Goal: Browse casually

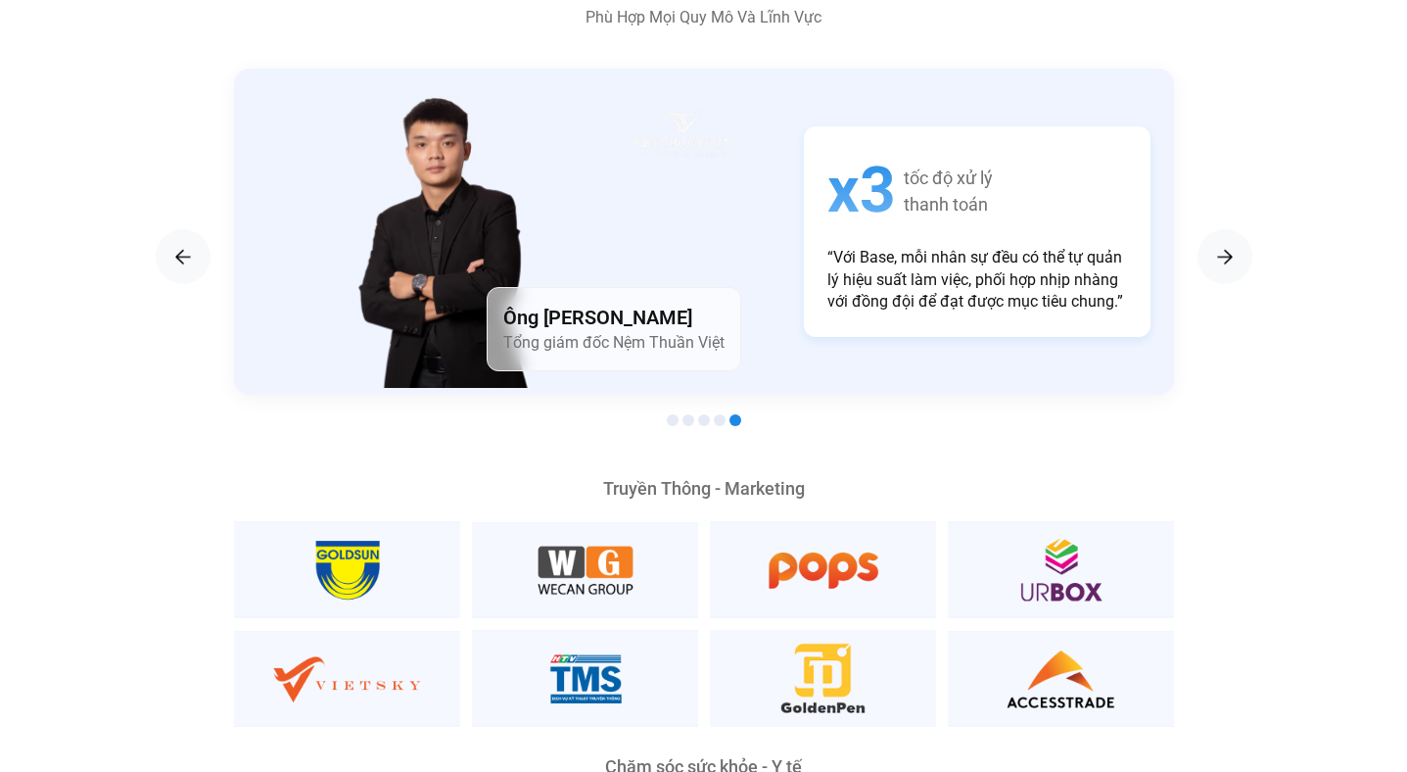
scroll to position [3322, 0]
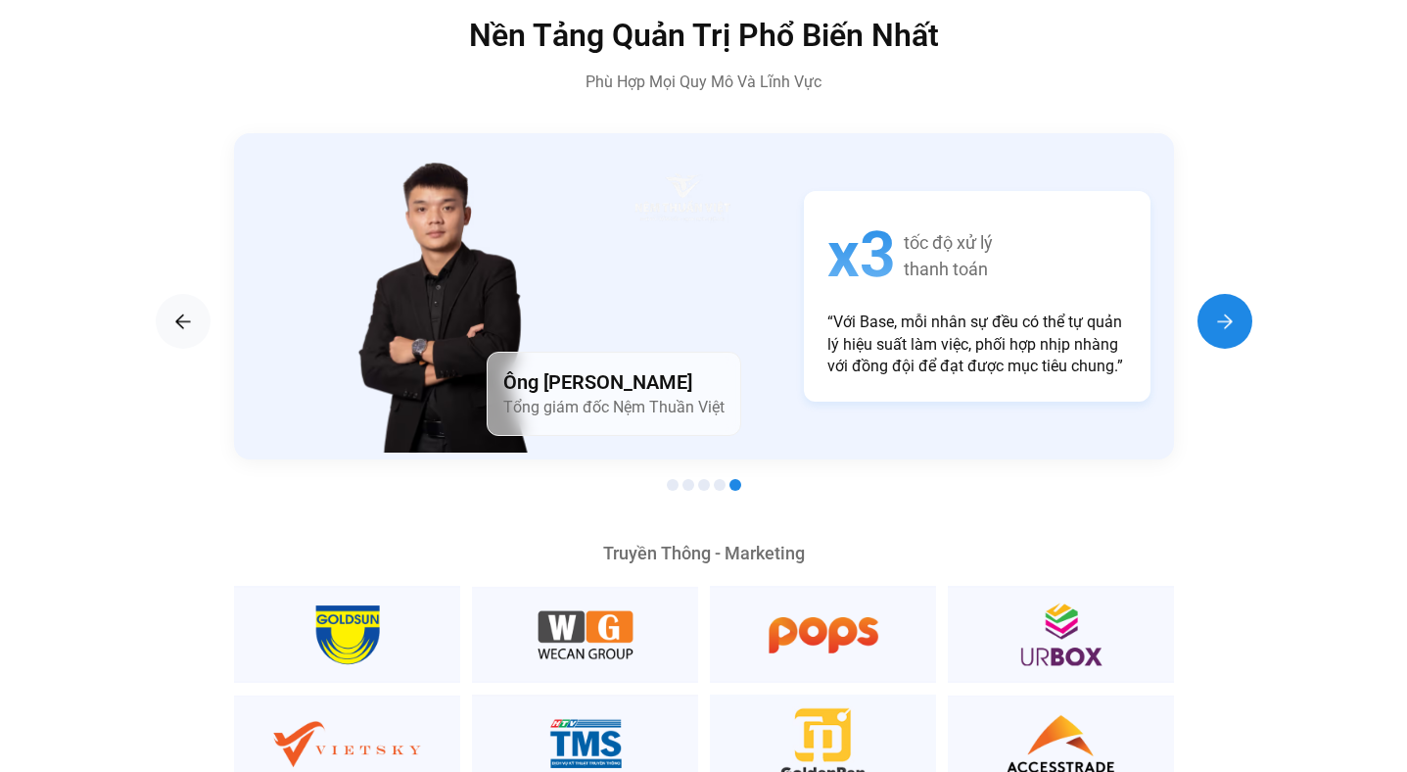
click at [1223, 310] on img "Next slide" at bounding box center [1226, 322] width 24 height 24
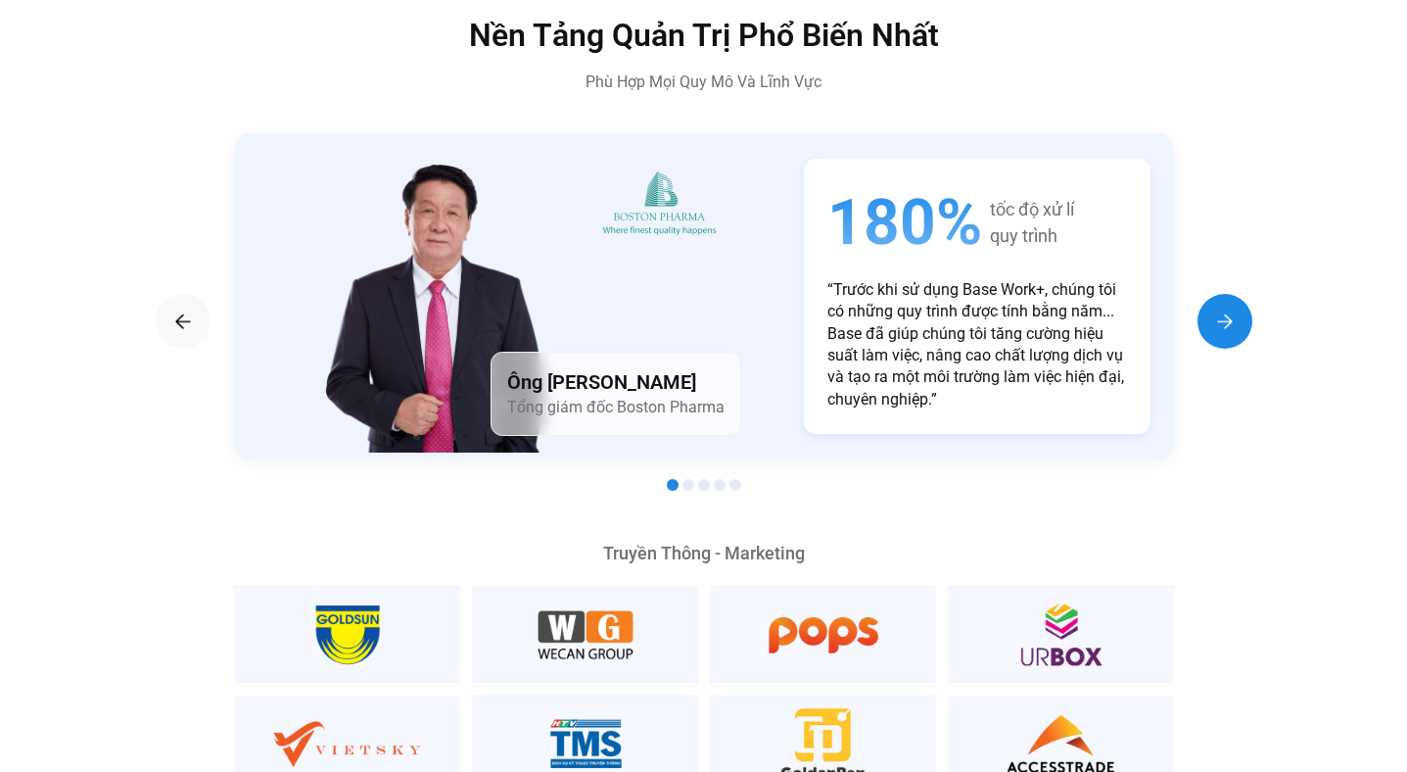
click at [1223, 310] on img "Next slide" at bounding box center [1226, 322] width 24 height 24
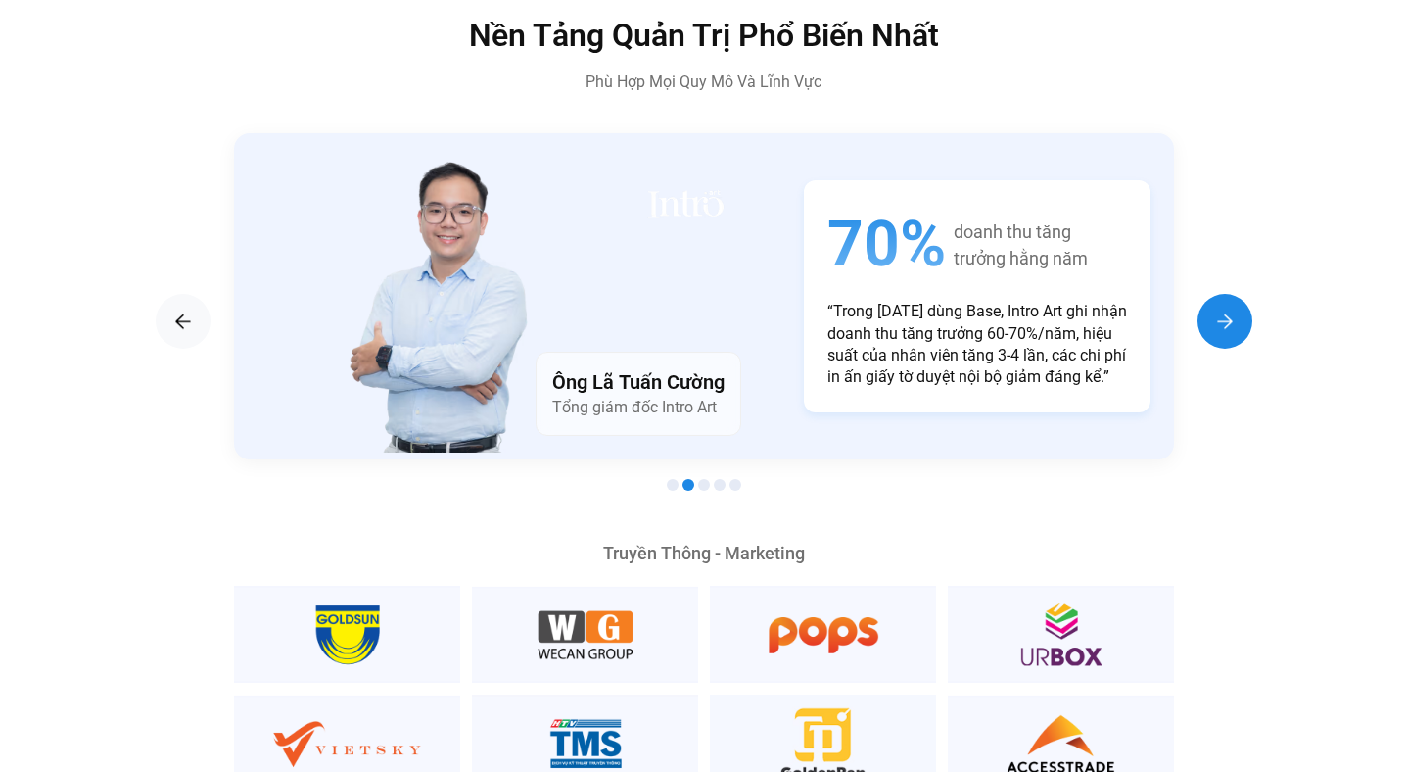
click at [1223, 310] on img "Next slide" at bounding box center [1226, 322] width 24 height 24
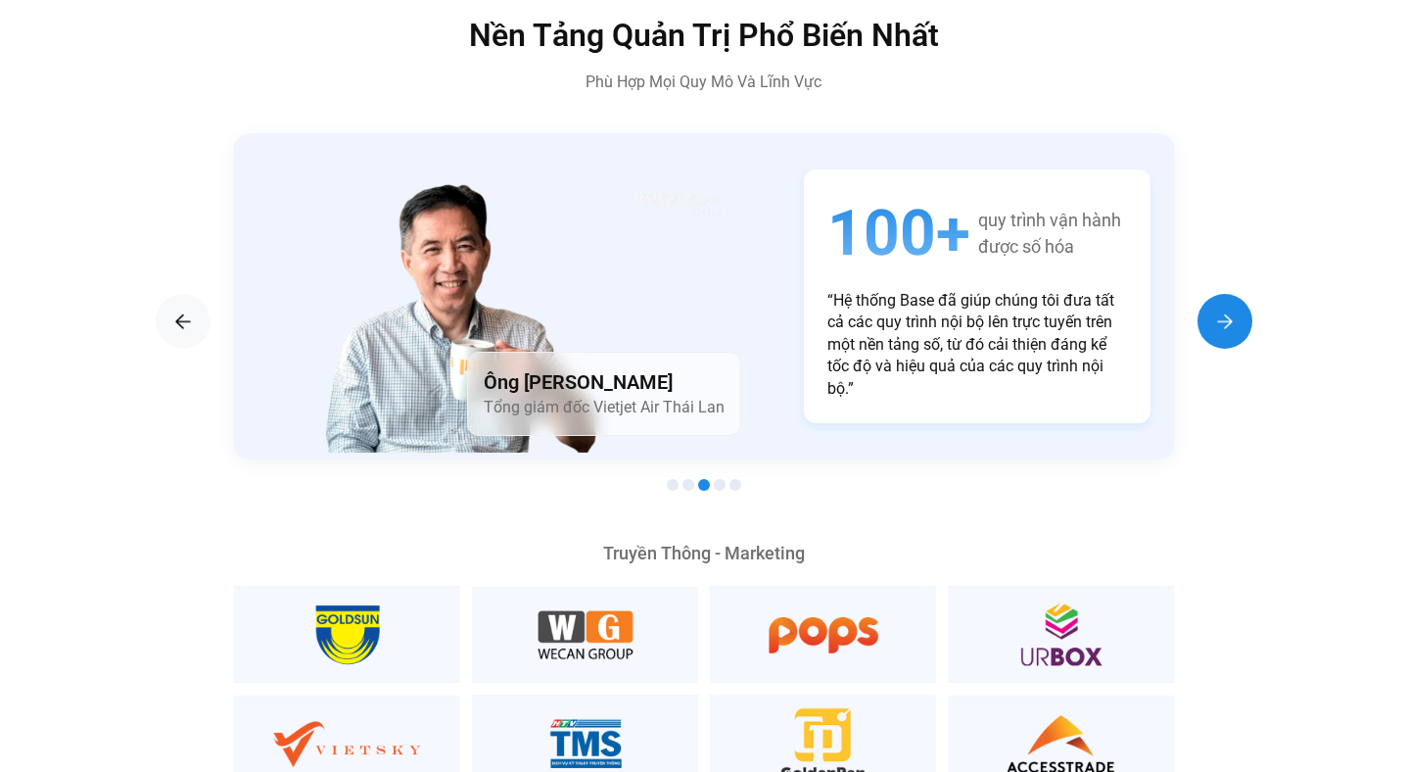
click at [1223, 310] on img "Next slide" at bounding box center [1226, 322] width 24 height 24
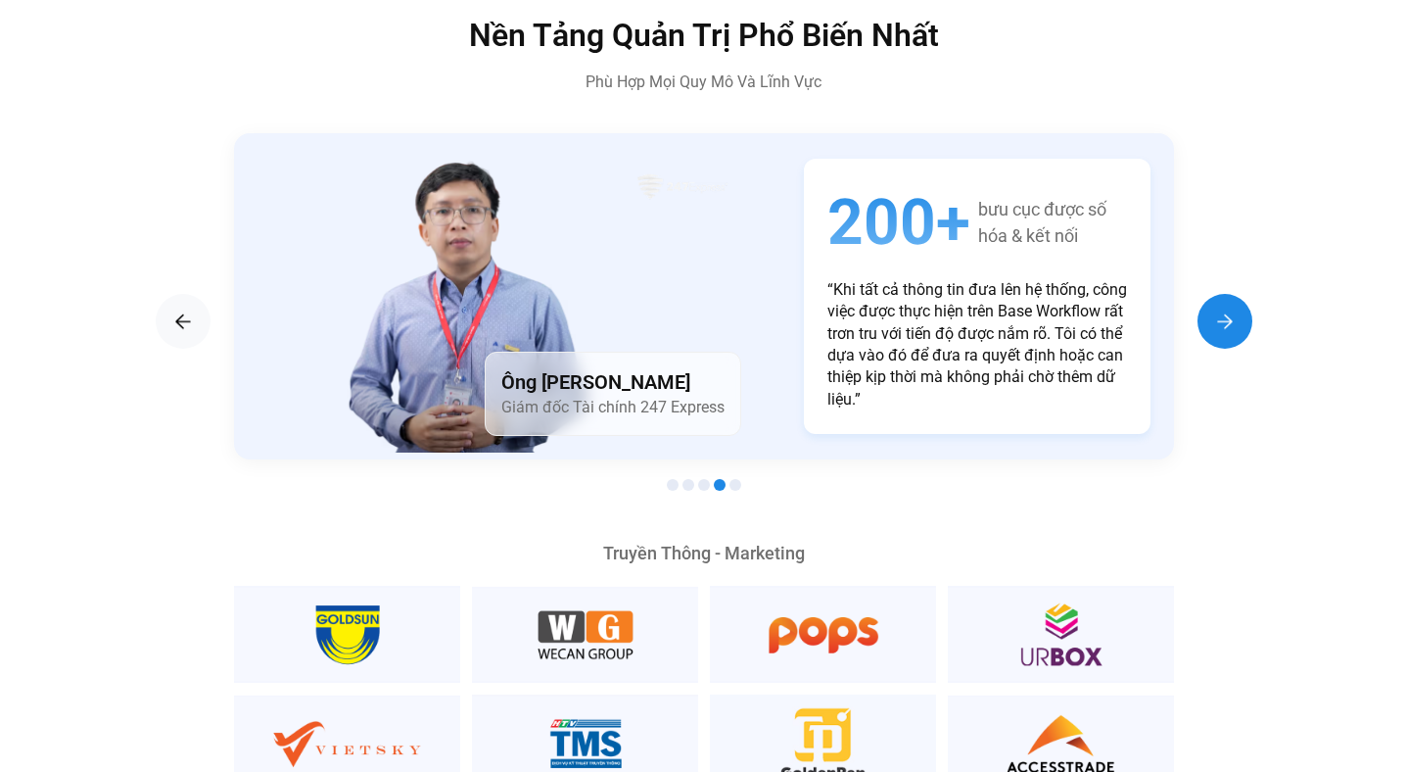
click at [1223, 310] on img "Next slide" at bounding box center [1226, 322] width 24 height 24
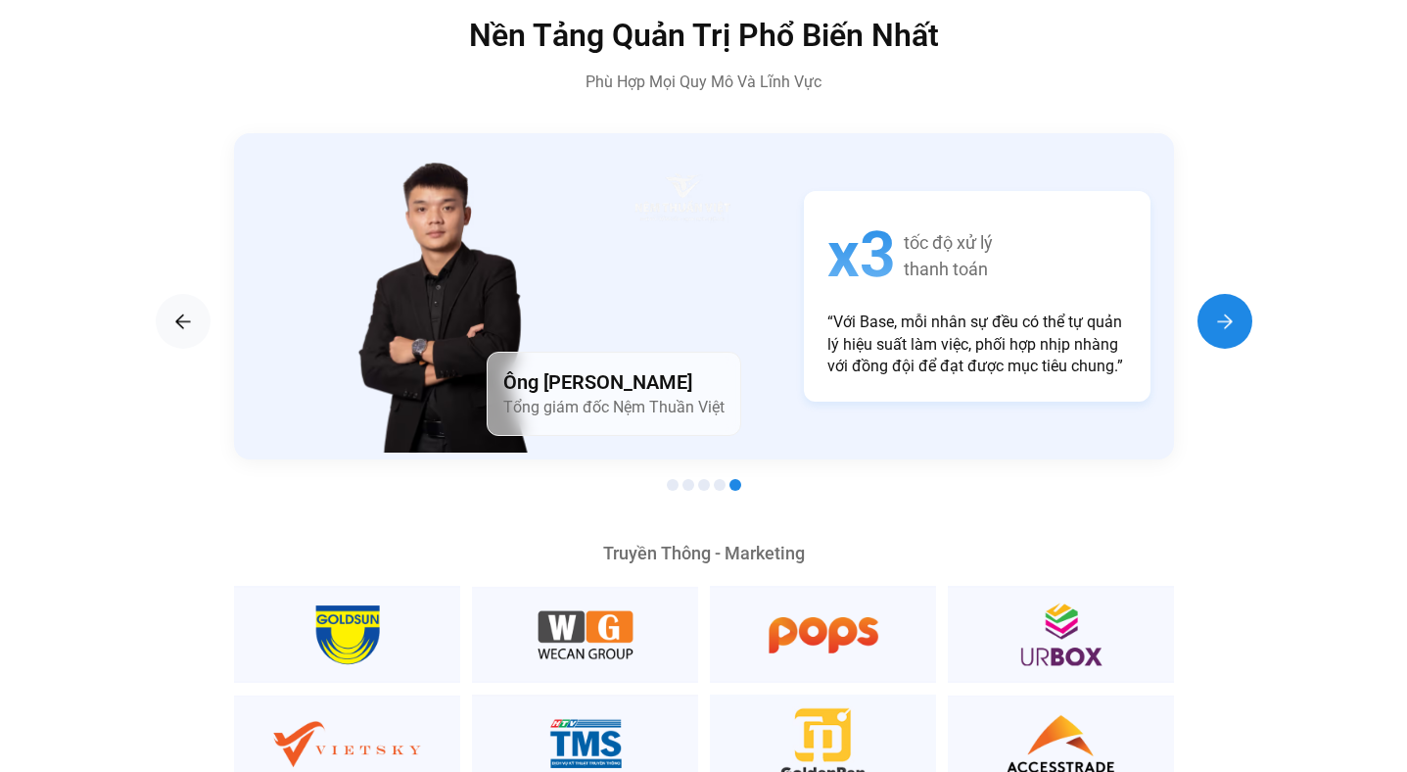
click at [1223, 310] on img "Next slide" at bounding box center [1226, 322] width 24 height 24
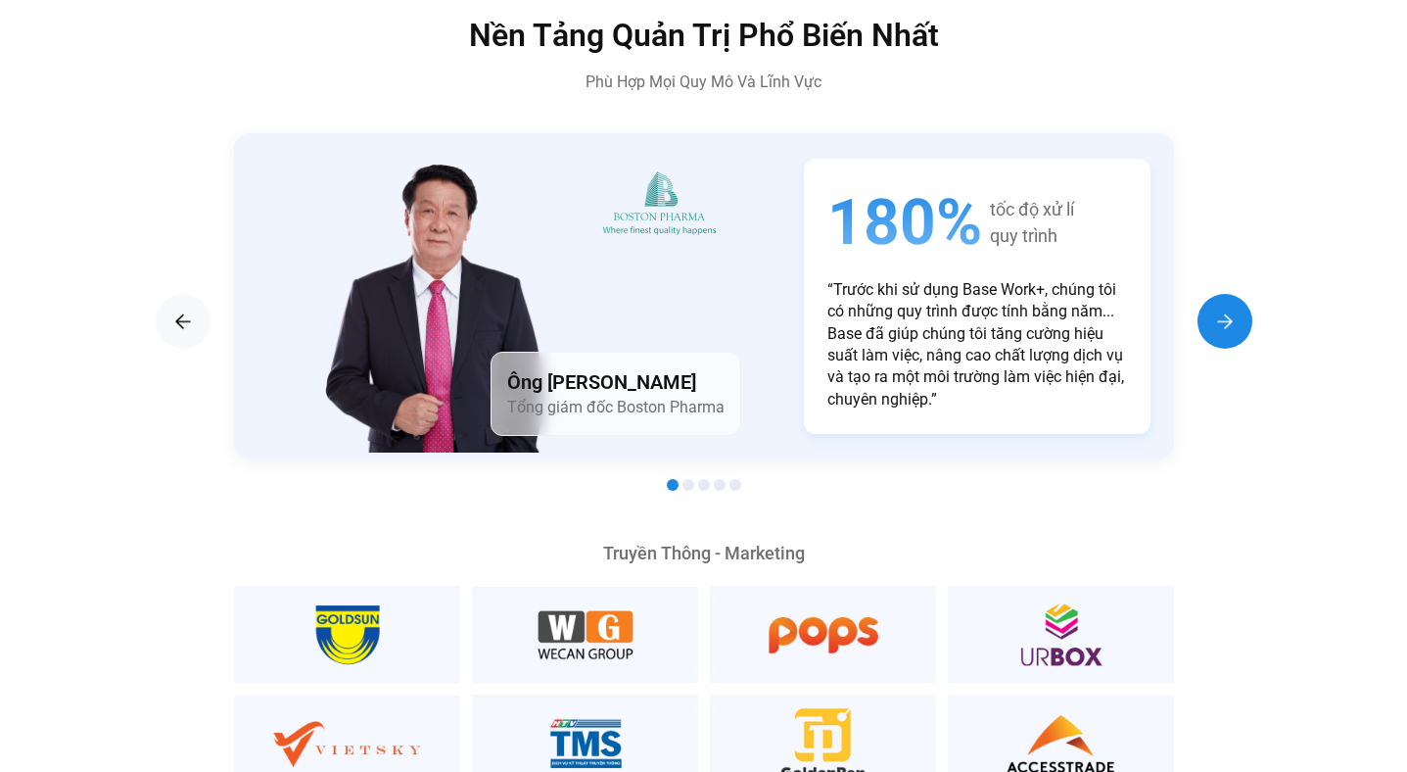
click at [1223, 310] on img "Next slide" at bounding box center [1226, 322] width 24 height 24
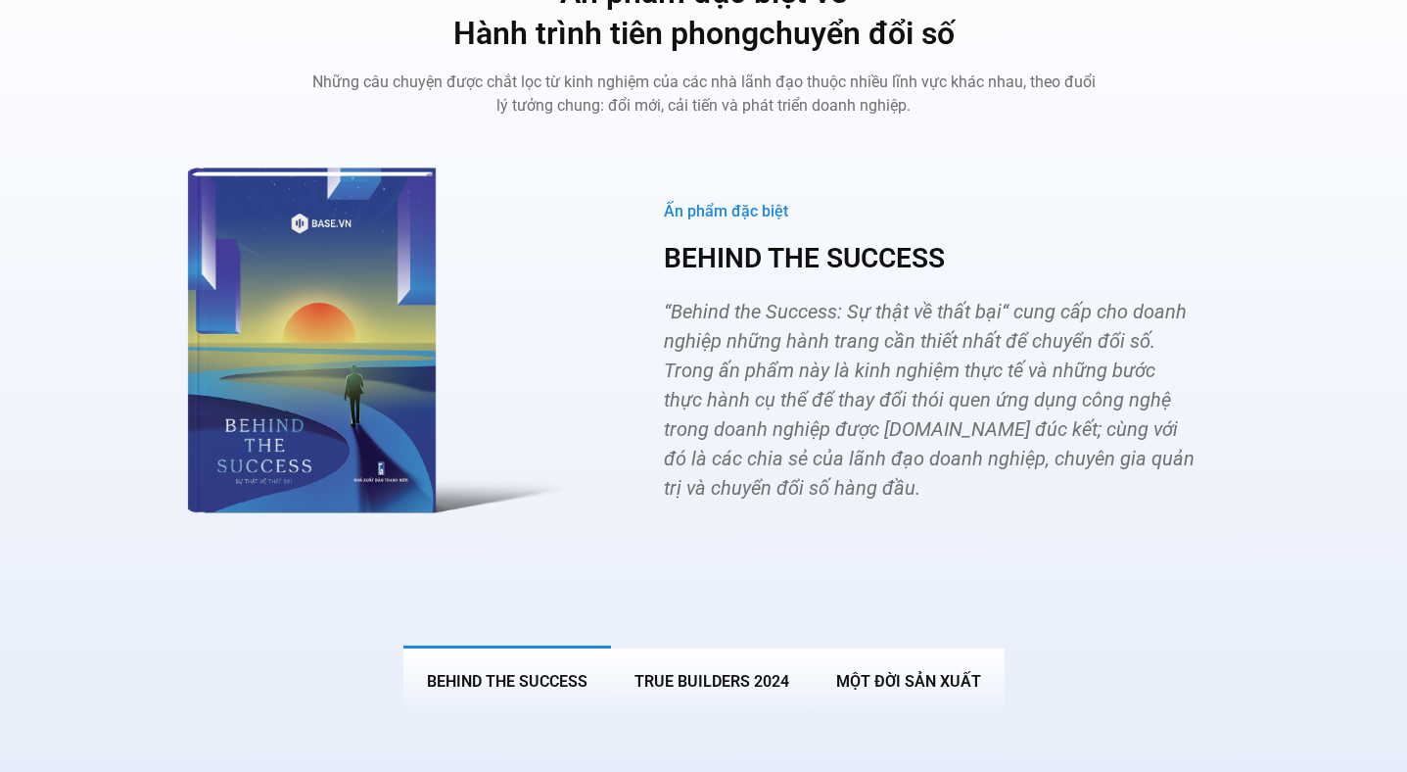
scroll to position [7079, 0]
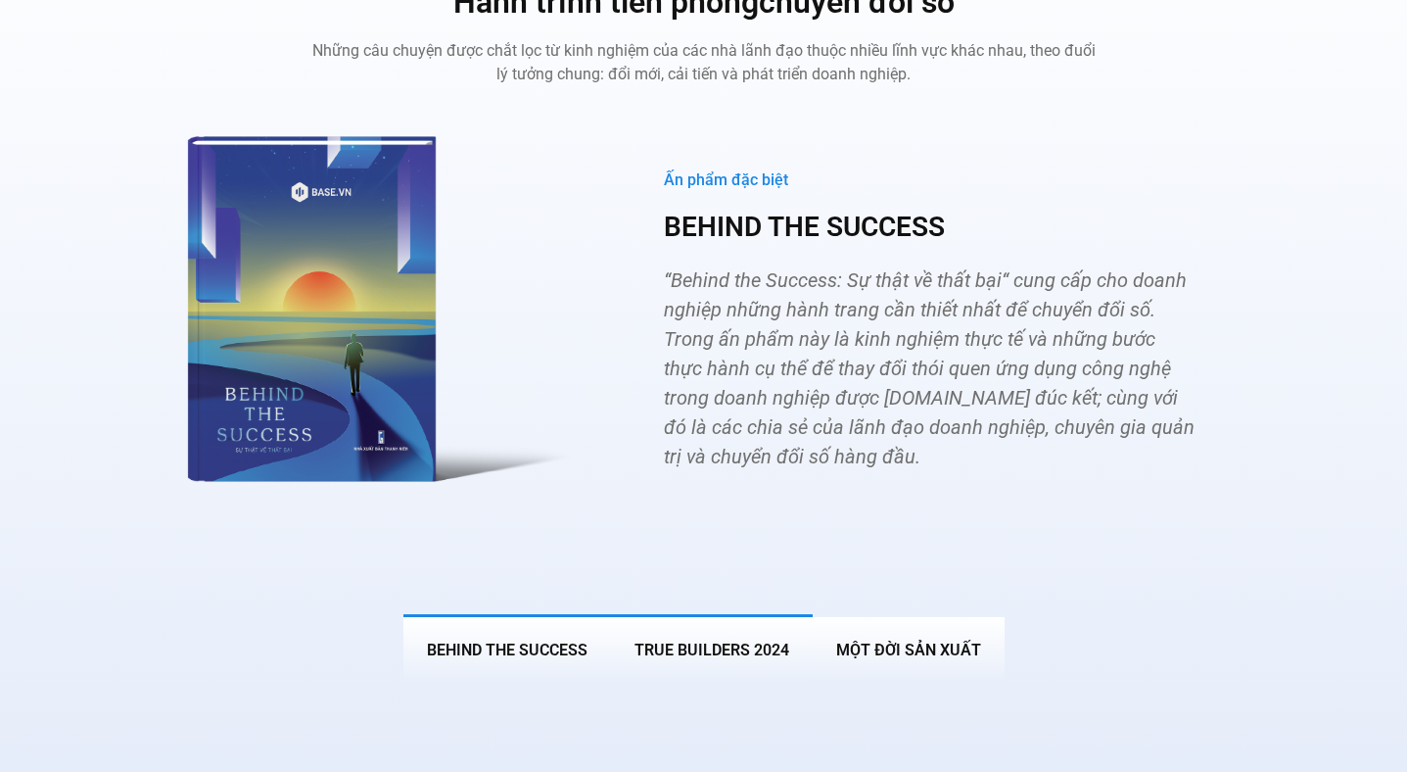
click at [750, 614] on button "True Builders 2024" at bounding box center [712, 648] width 202 height 69
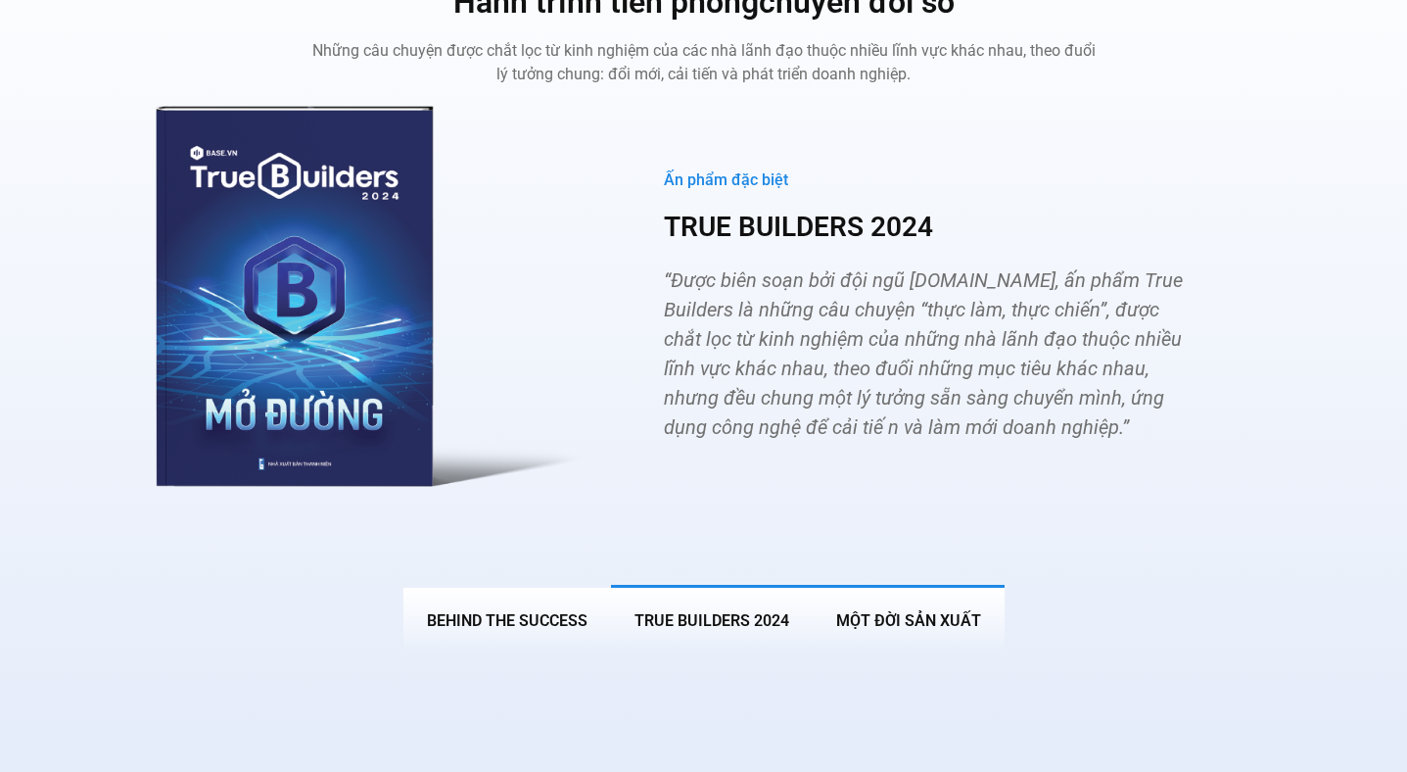
click at [888, 611] on span "MỘT ĐỜI SẢN XUẤT" at bounding box center [908, 620] width 145 height 19
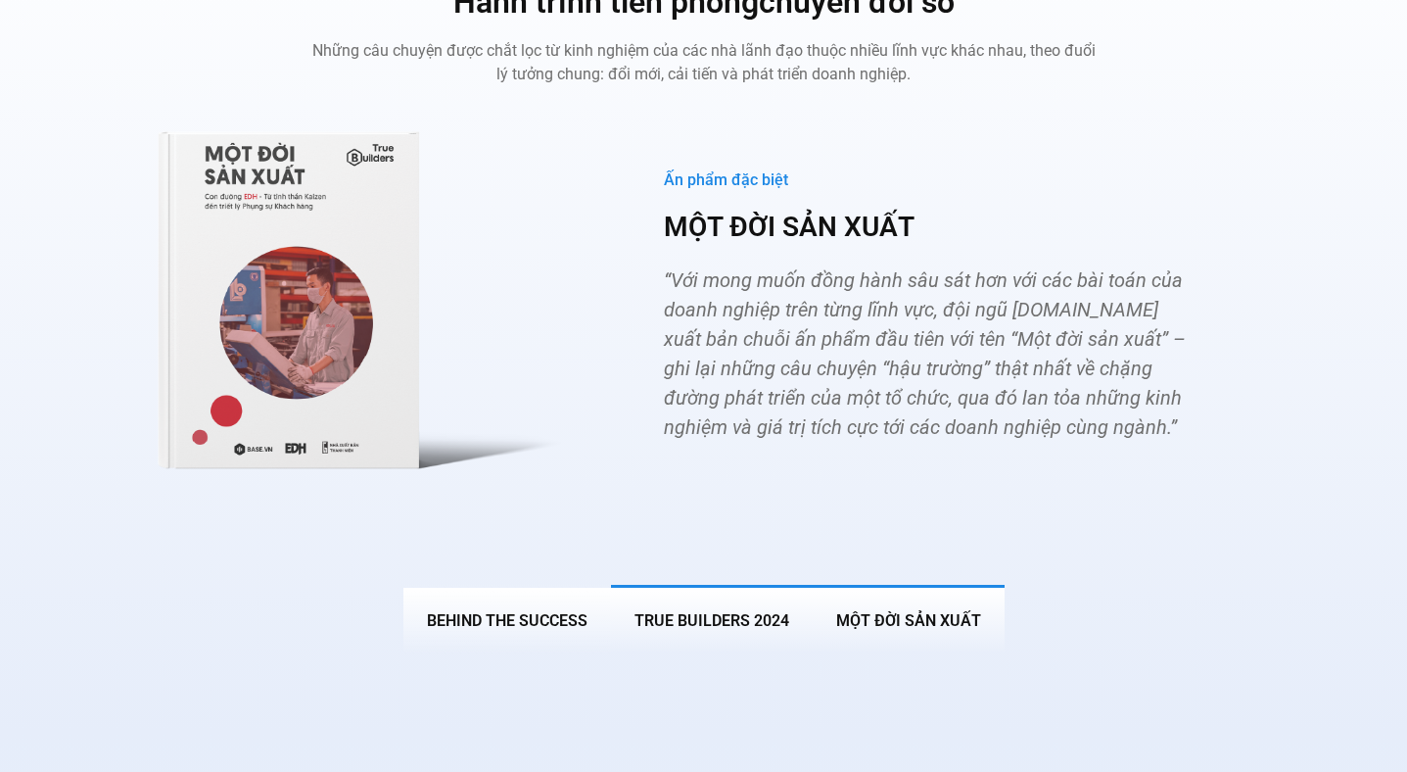
click at [651, 611] on span "True Builders 2024" at bounding box center [712, 620] width 155 height 19
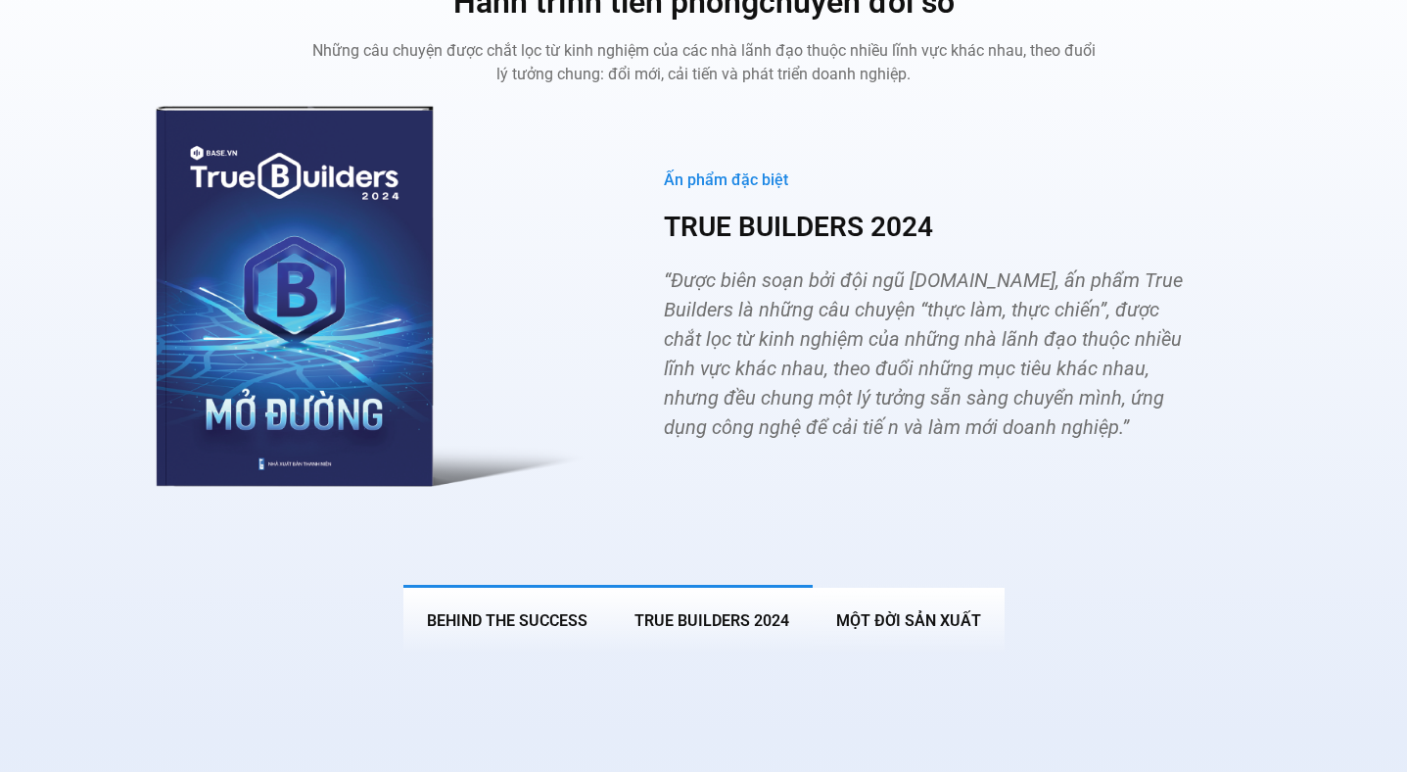
click at [557, 611] on span "BEHIND THE SUCCESS" at bounding box center [507, 620] width 161 height 19
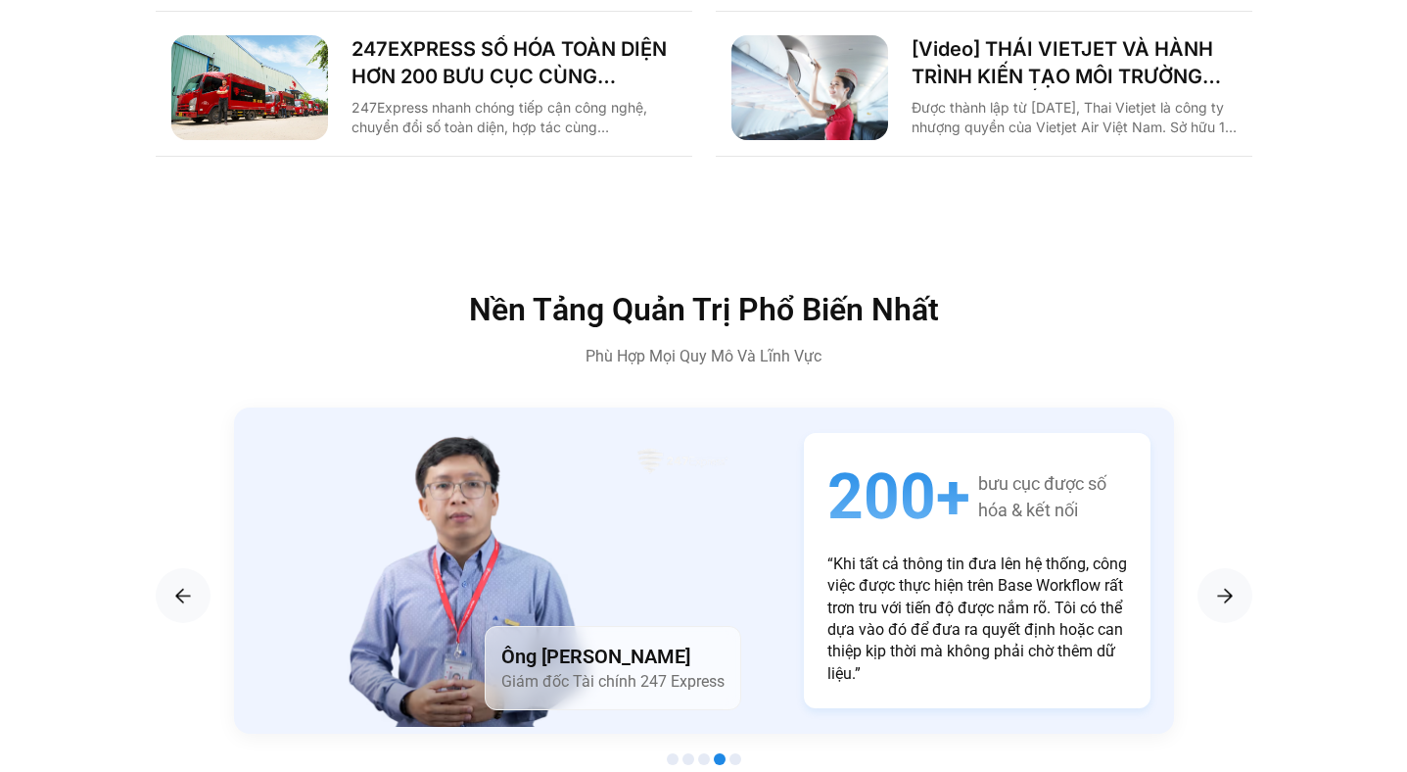
scroll to position [3053, 0]
